Goal: Transaction & Acquisition: Purchase product/service

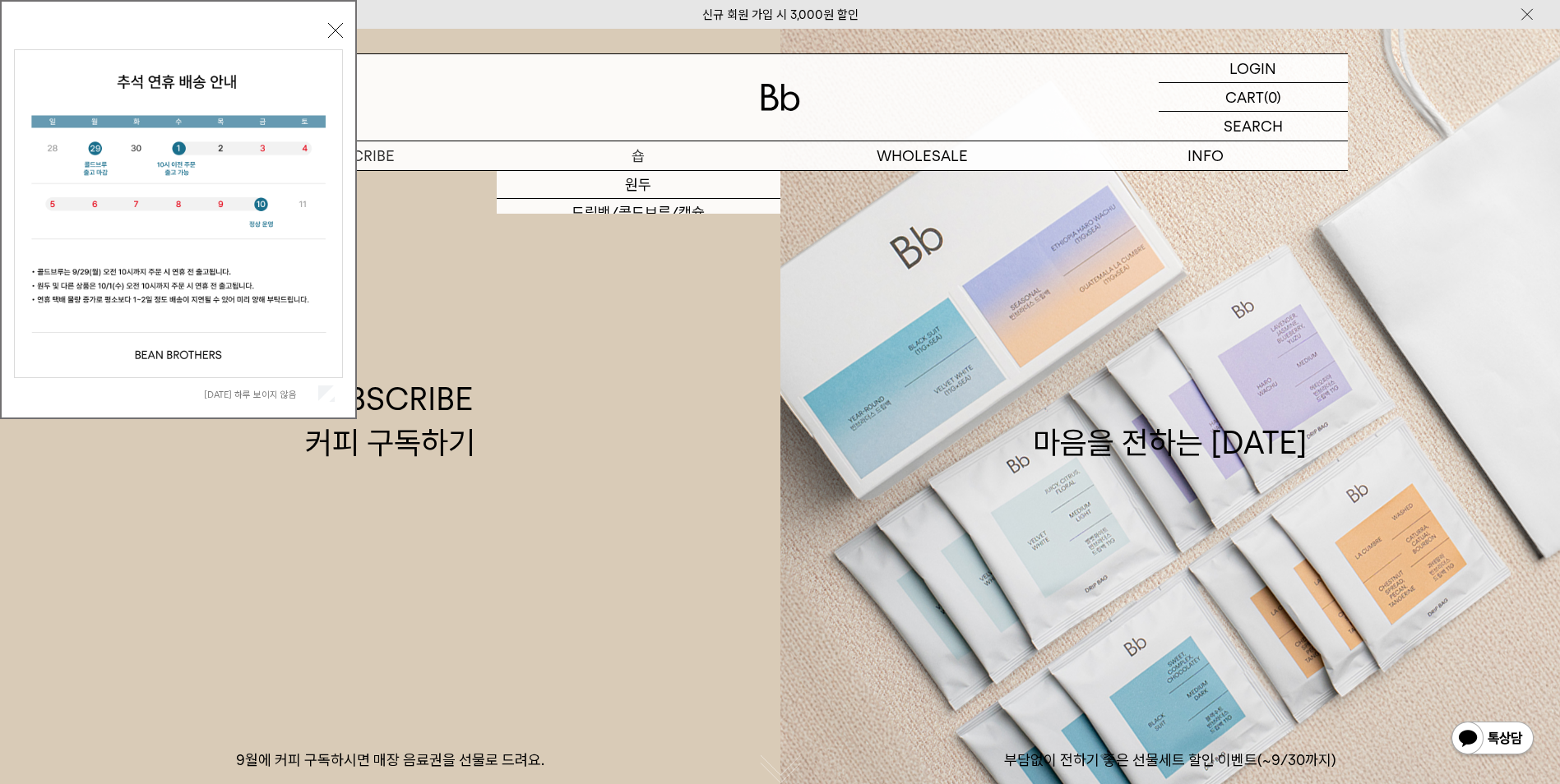
click at [617, 153] on p "숍" at bounding box center [638, 156] width 284 height 29
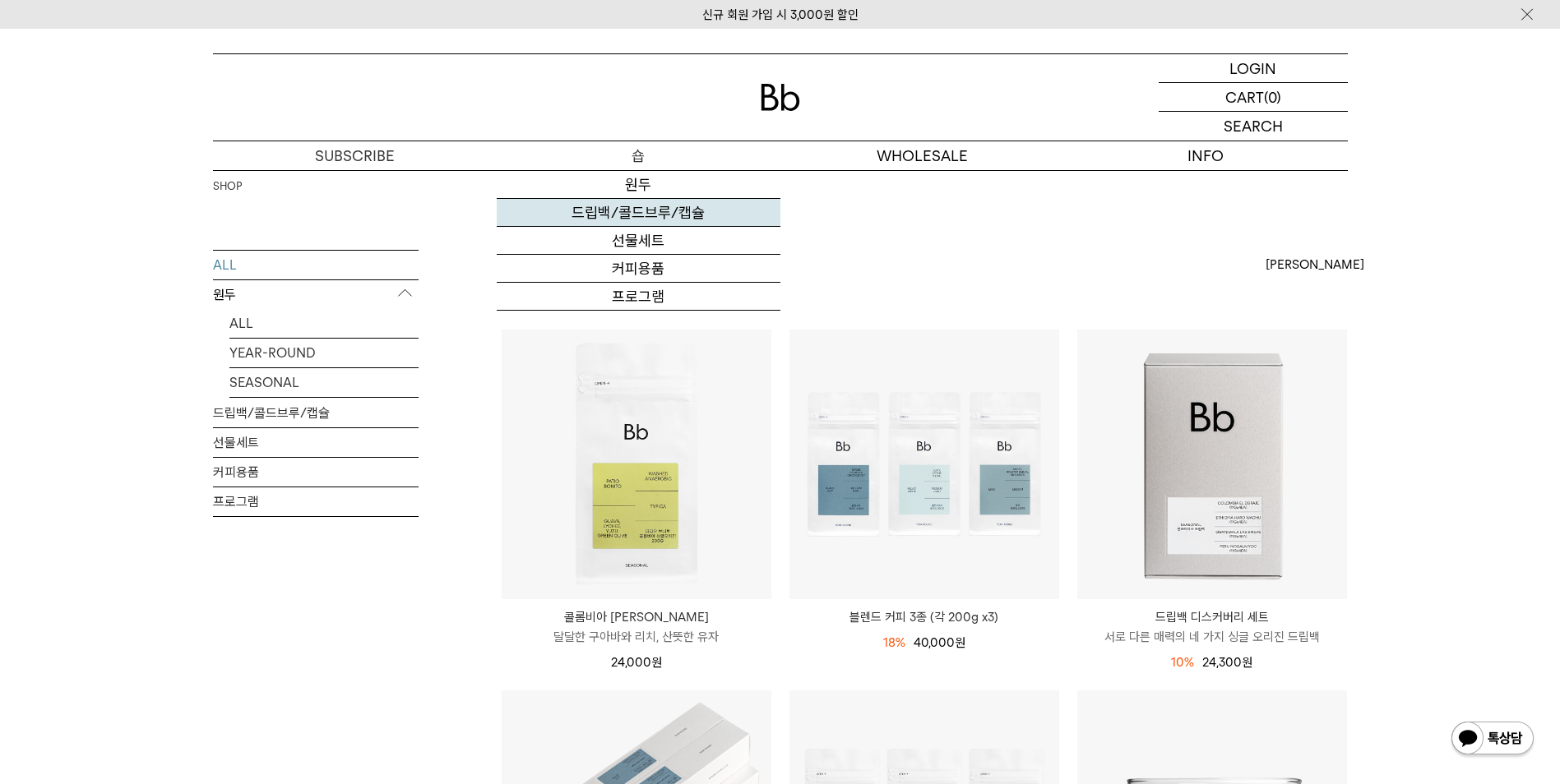
click at [651, 207] on link "드립백/콜드브루/캡슐" at bounding box center [638, 213] width 284 height 28
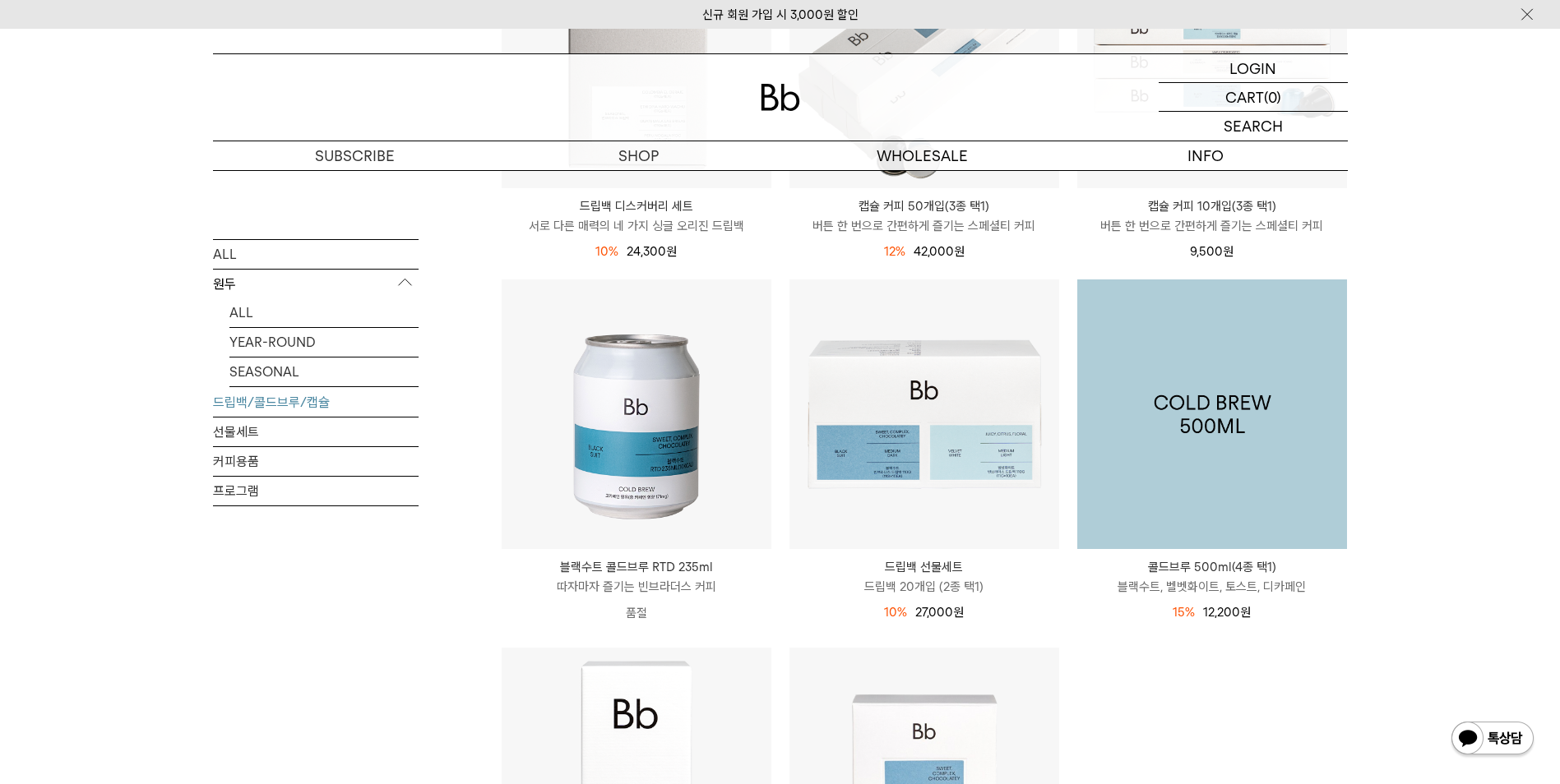
click at [1254, 382] on img at bounding box center [1212, 415] width 270 height 270
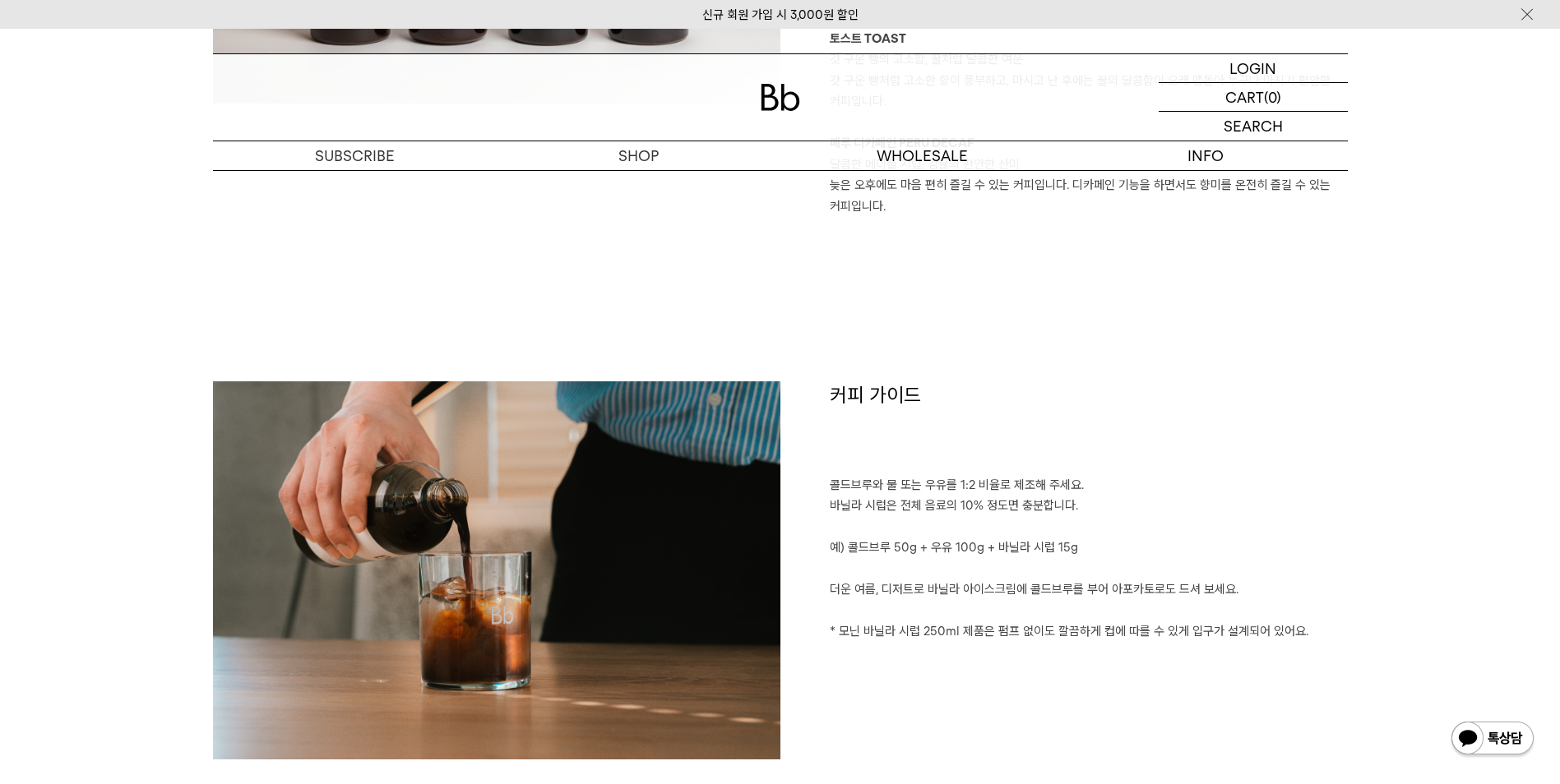
scroll to position [1726, 0]
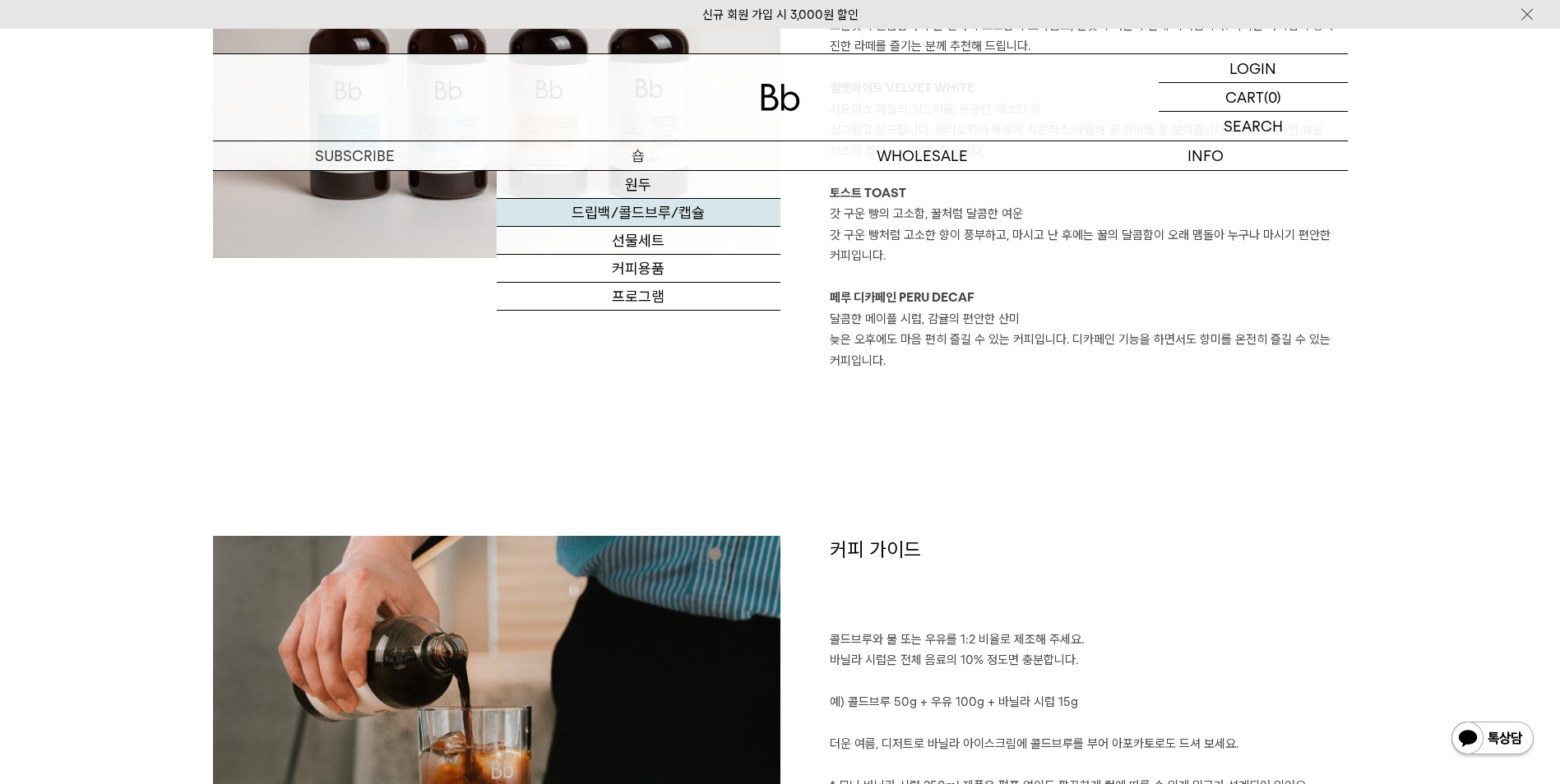
click at [664, 213] on link "드립백/콜드브루/캡슐" at bounding box center [638, 213] width 284 height 28
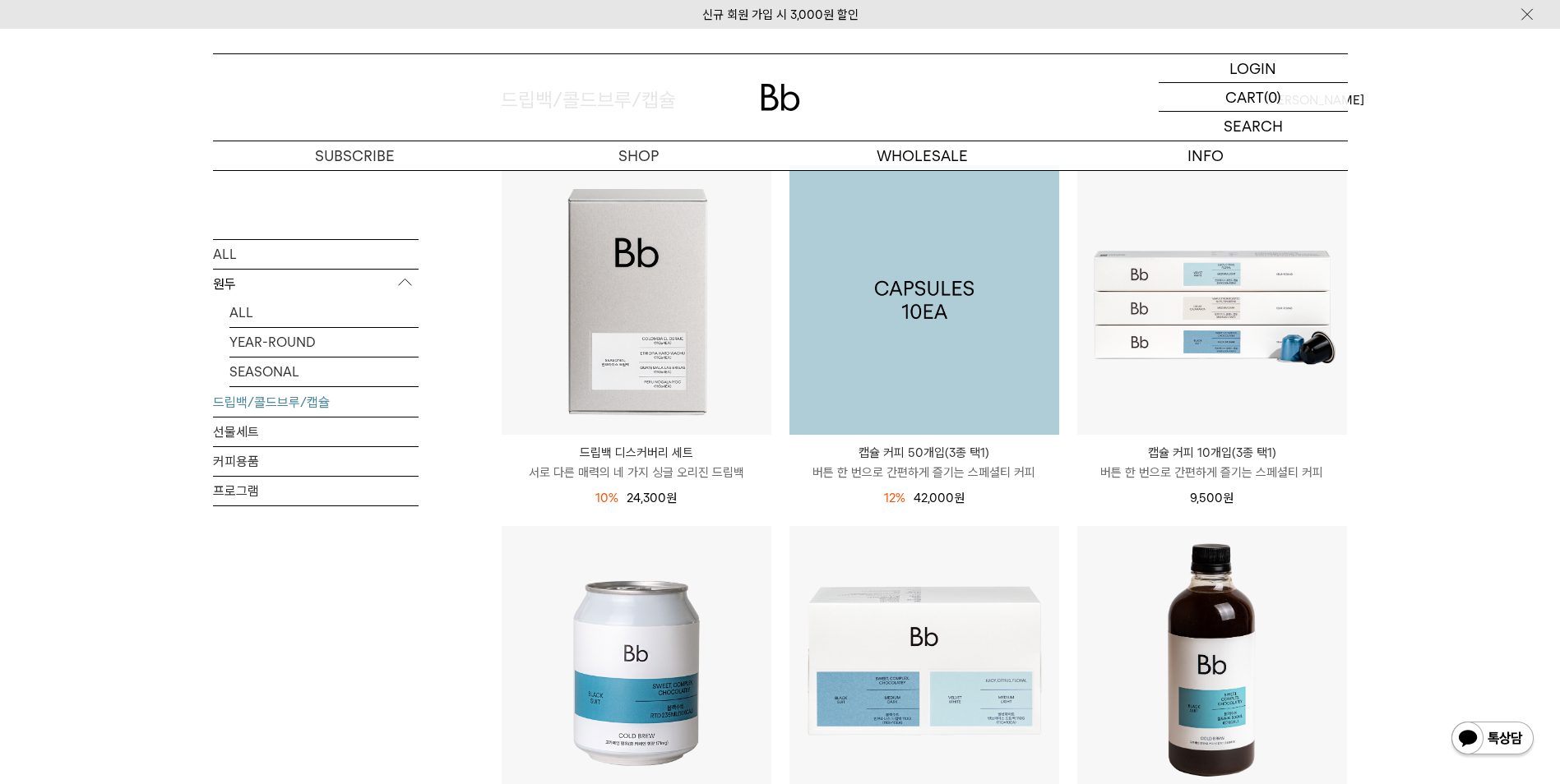
click at [923, 259] on img at bounding box center [924, 301] width 270 height 270
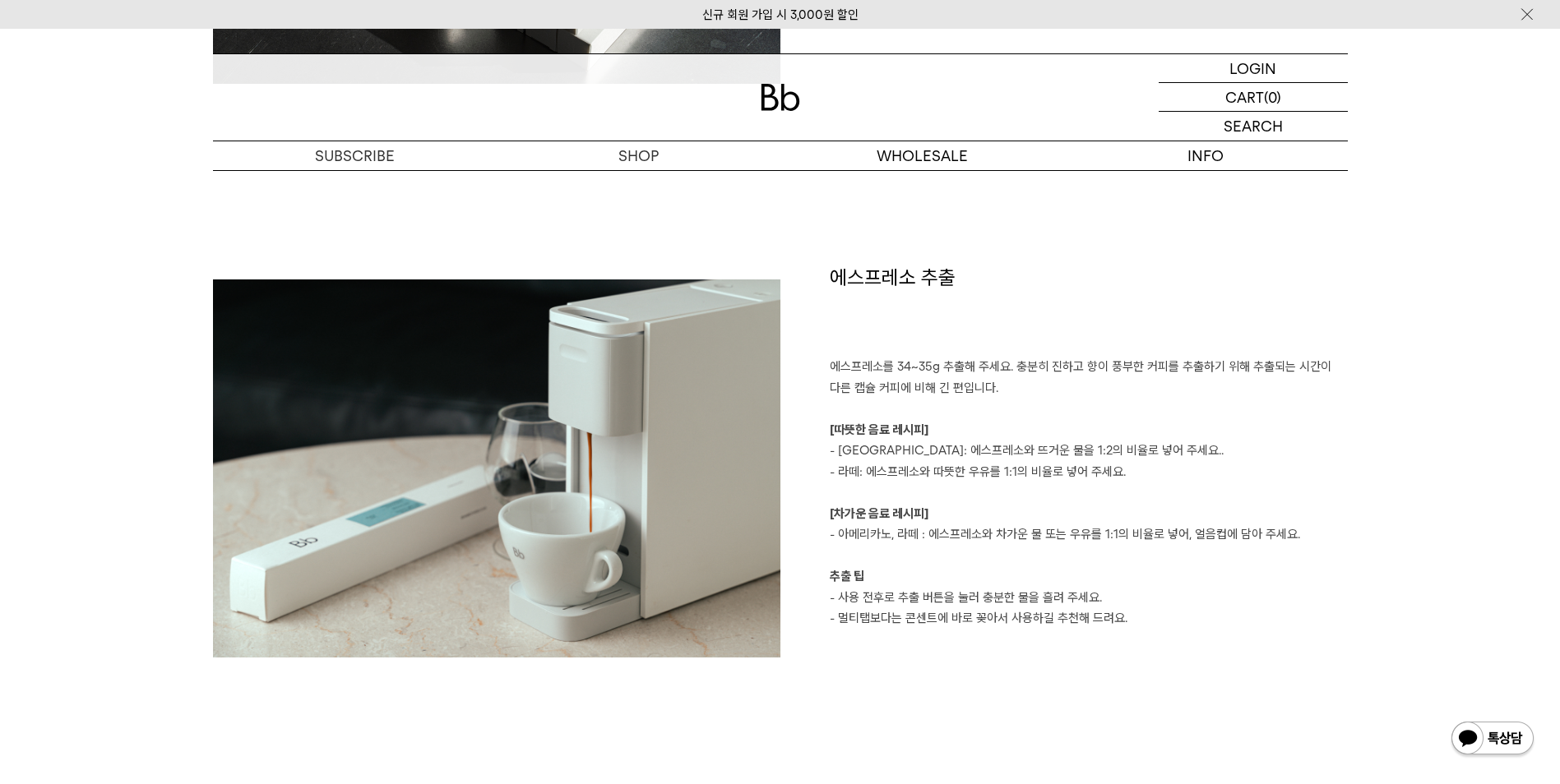
scroll to position [1973, 0]
